Goal: Find specific page/section: Find specific page/section

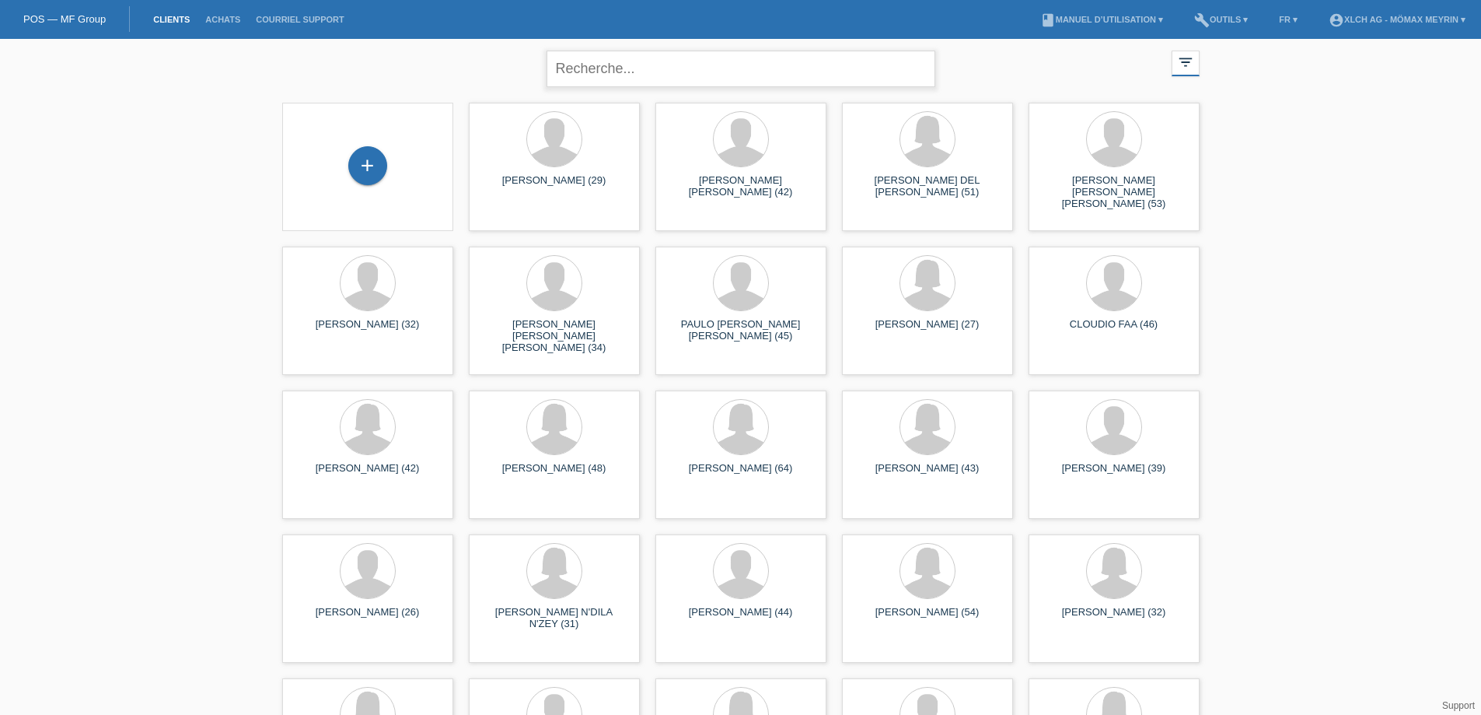
click at [677, 74] on input "text" at bounding box center [741, 69] width 389 height 37
type input "BORE"
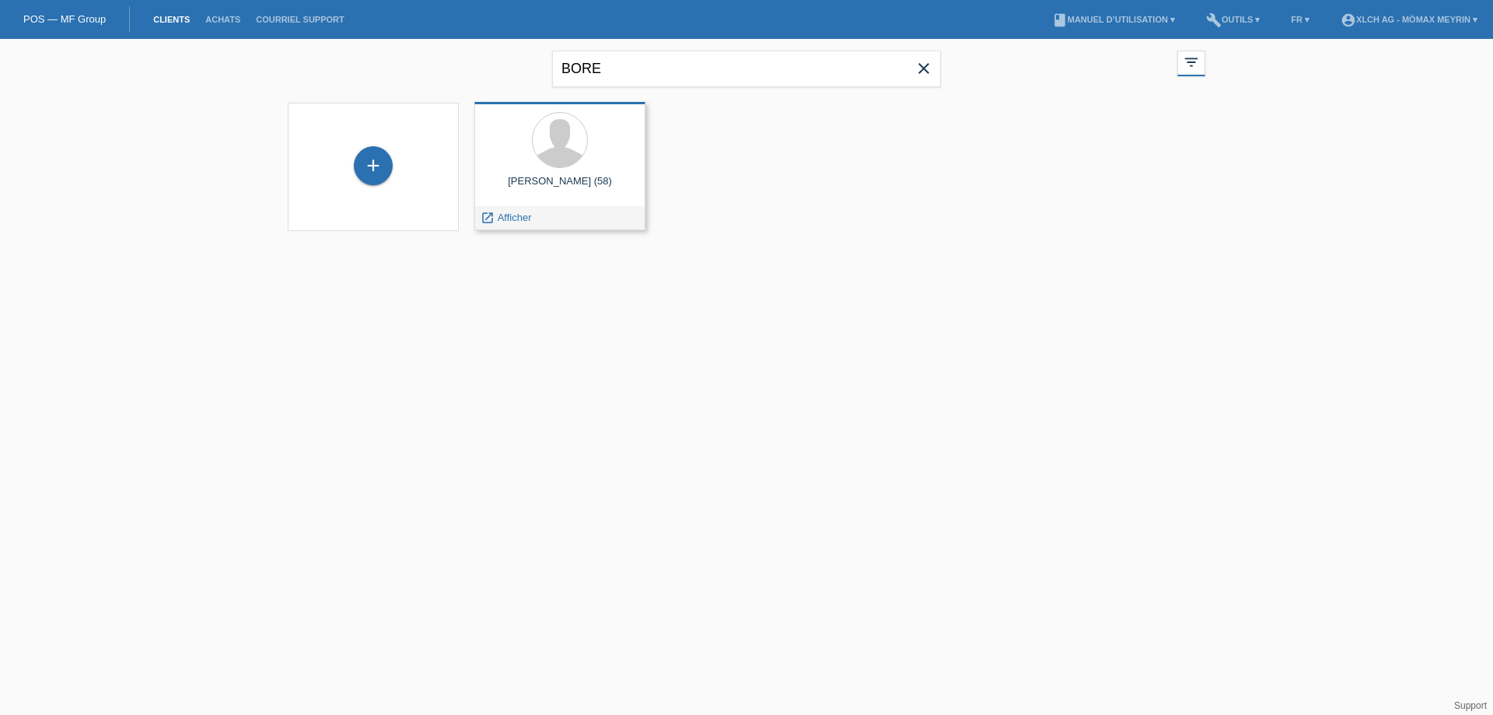
click at [570, 213] on div "launch Afficher" at bounding box center [560, 217] width 170 height 23
click at [526, 218] on span "Afficher" at bounding box center [515, 217] width 34 height 12
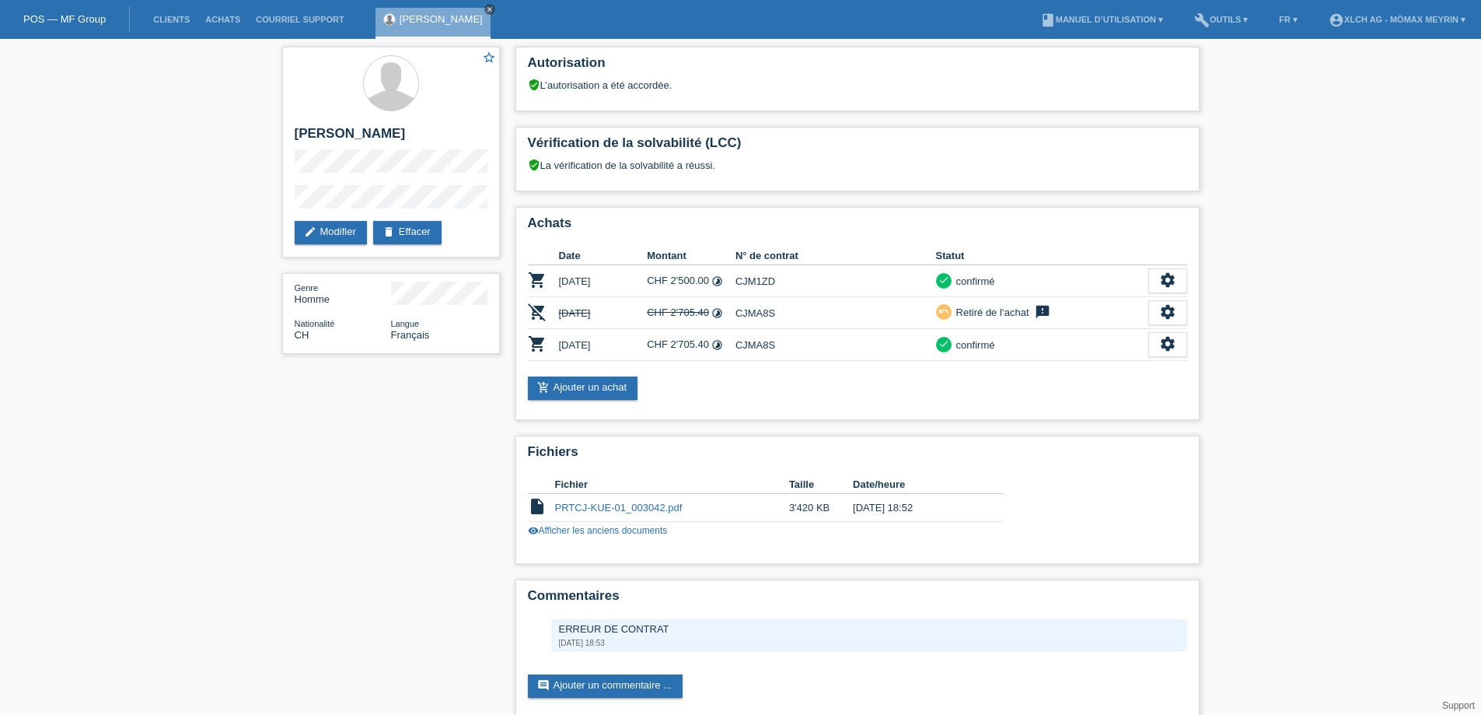
click at [494, 9] on icon "close" at bounding box center [490, 9] width 8 height 8
